Goal: Task Accomplishment & Management: Use online tool/utility

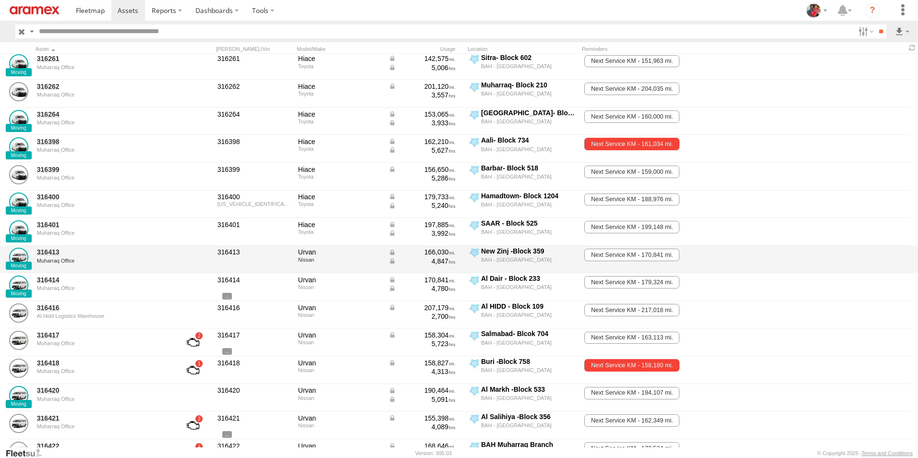
scroll to position [240, 0]
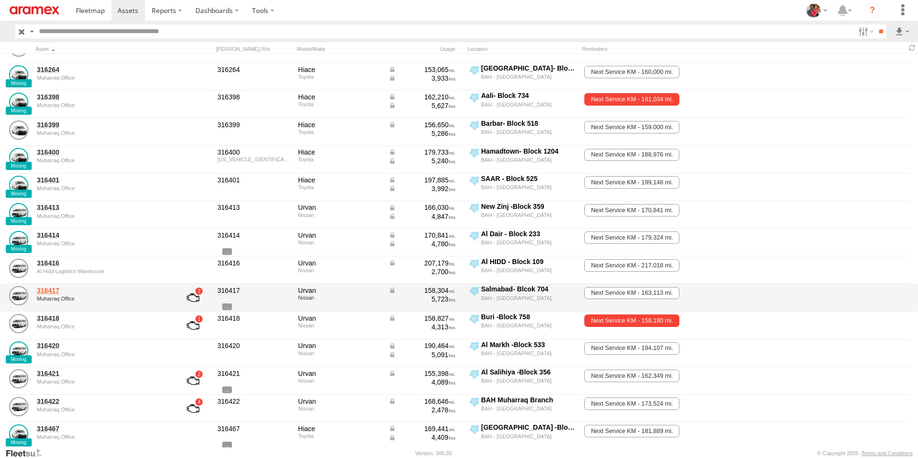
click at [48, 290] on link "316417" at bounding box center [102, 290] width 131 height 9
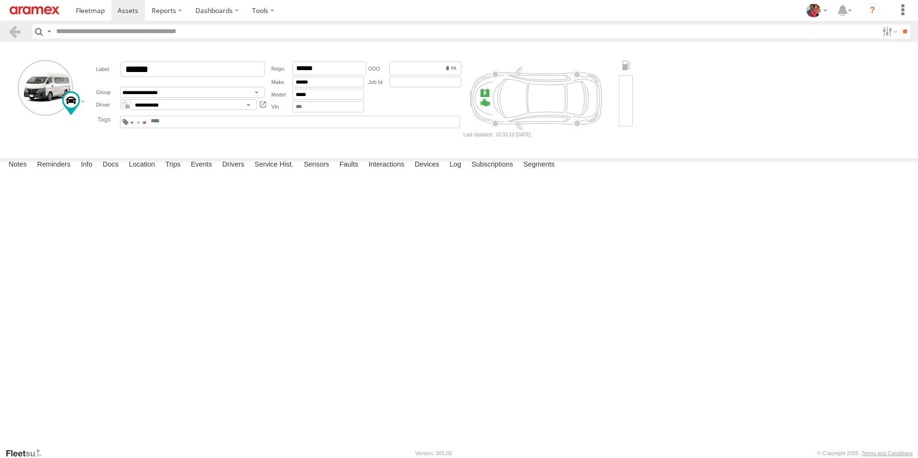
click at [146, 122] on span at bounding box center [144, 122] width 3 height 2
click at [140, 123] on span at bounding box center [138, 122] width 3 height 2
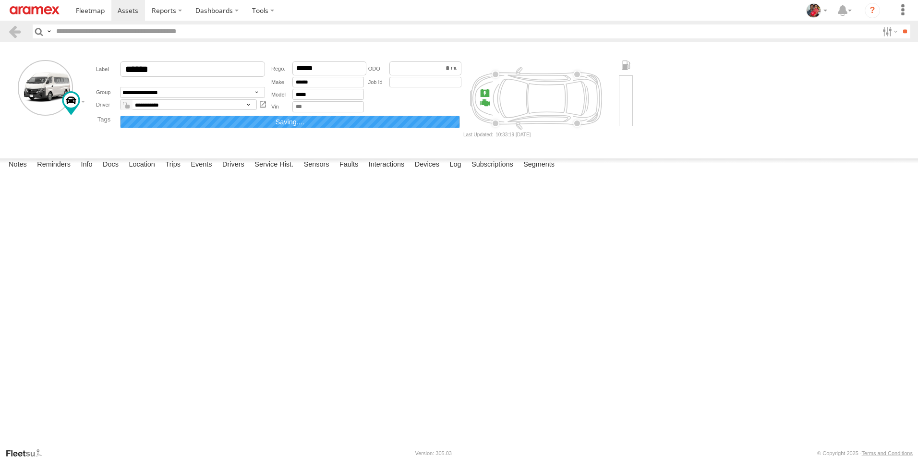
click at [0, 0] on button "Complete" at bounding box center [0, 0] width 0 height 0
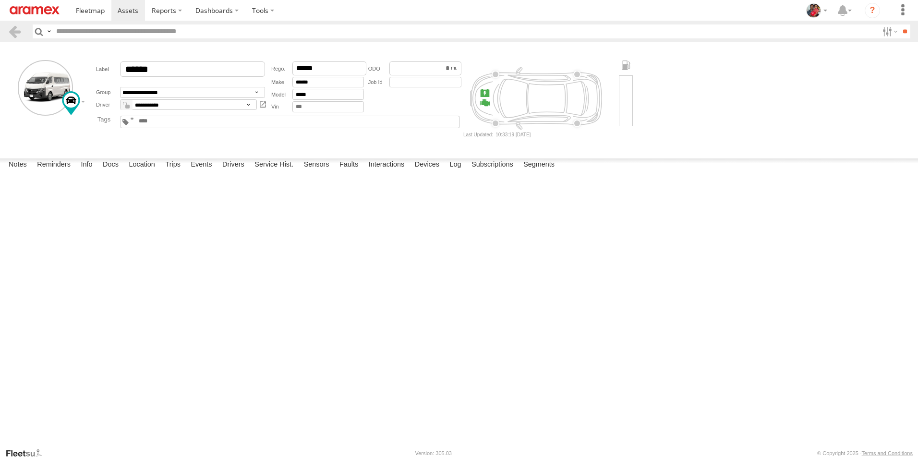
click at [0, 0] on textarea at bounding box center [0, 0] width 0 height 0
type textarea "**********"
click at [0, 0] on button "Save" at bounding box center [0, 0] width 0 height 0
click at [128, 7] on span at bounding box center [128, 10] width 21 height 9
